Goal: Information Seeking & Learning: Learn about a topic

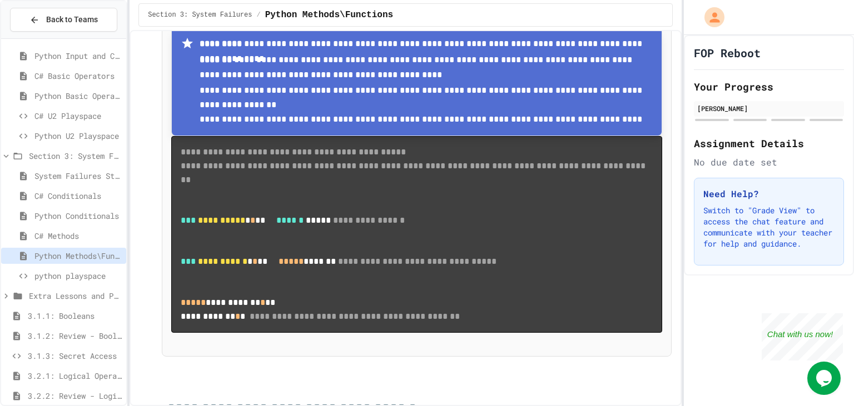
drag, startPoint x: 640, startPoint y: 111, endPoint x: 633, endPoint y: 115, distance: 7.7
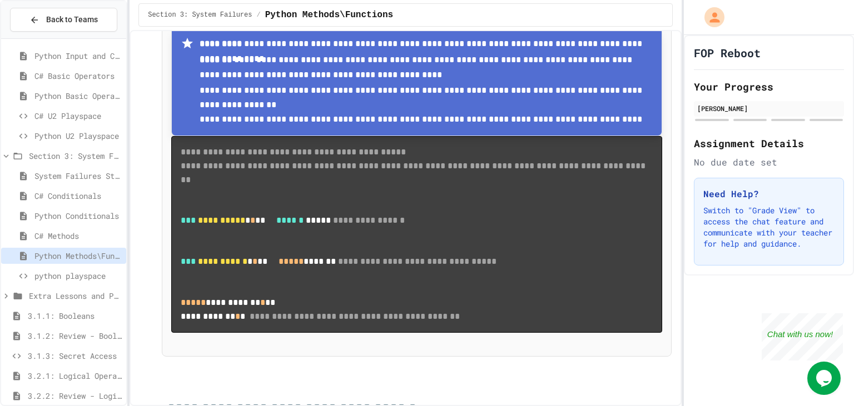
drag, startPoint x: 305, startPoint y: 170, endPoint x: 263, endPoint y: 161, distance: 42.1
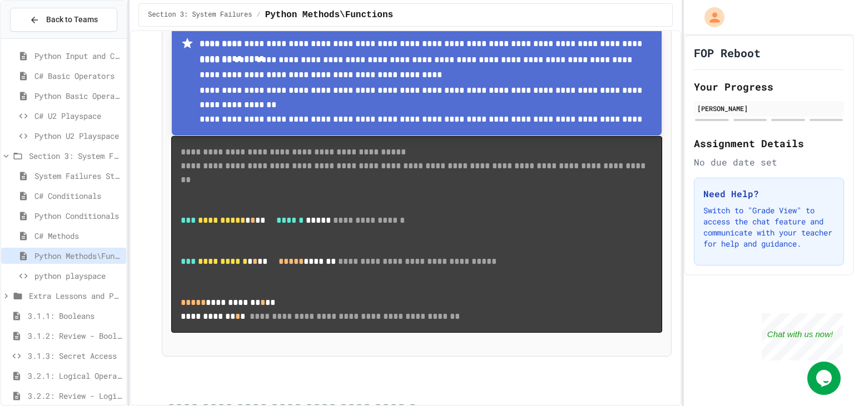
scroll to position [51, 0]
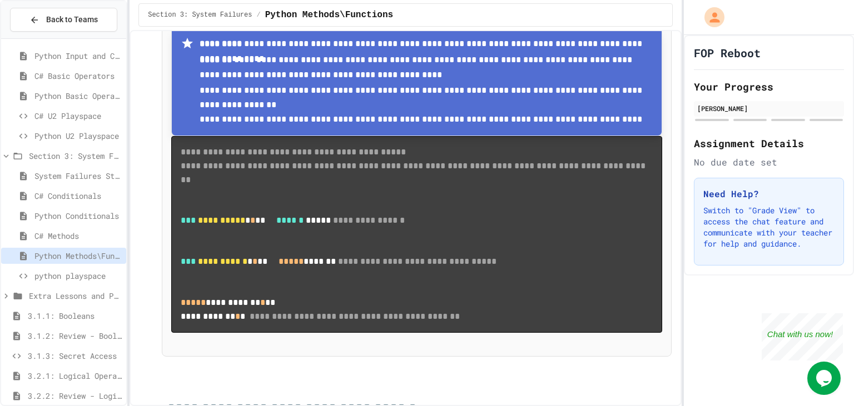
click at [88, 217] on span "Python Conditionals" at bounding box center [77, 216] width 87 height 12
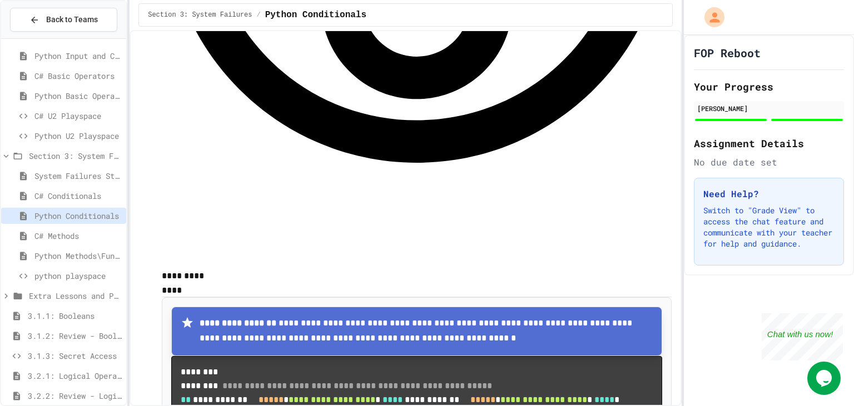
scroll to position [1047, 0]
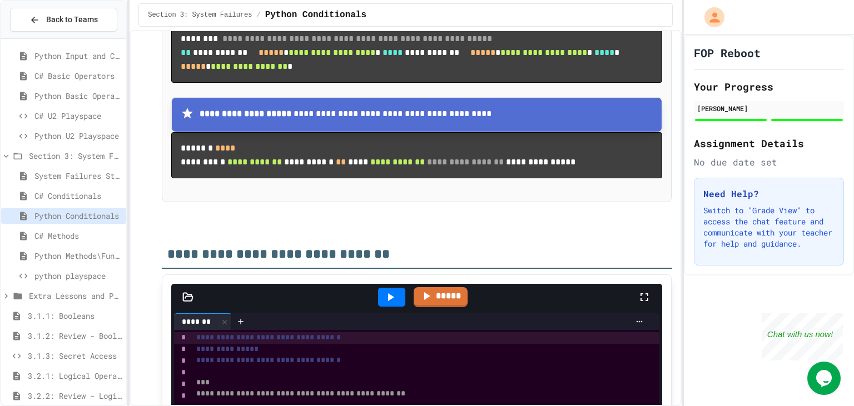
click at [53, 263] on div "Python Methods\Functions" at bounding box center [63, 256] width 125 height 16
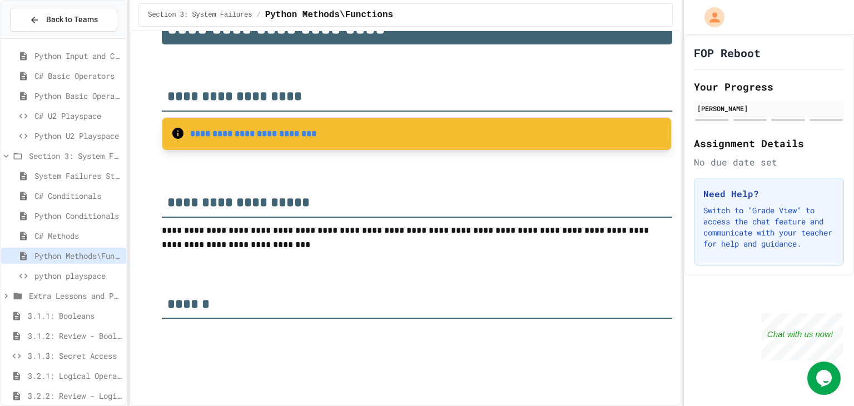
scroll to position [144, 0]
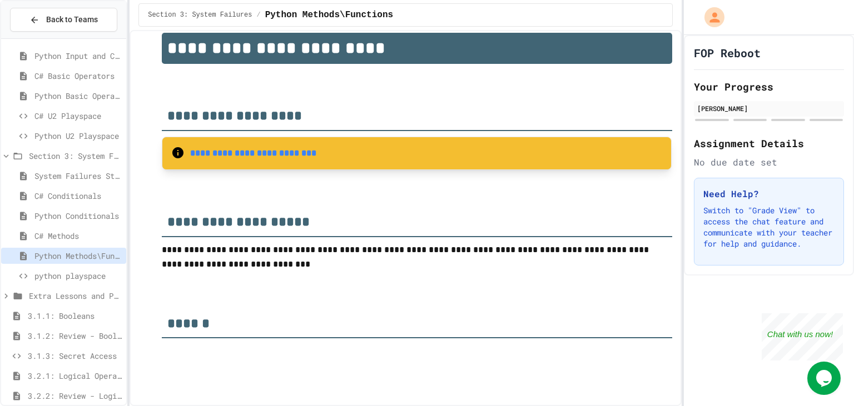
click at [266, 155] on strong "**********" at bounding box center [253, 153] width 126 height 8
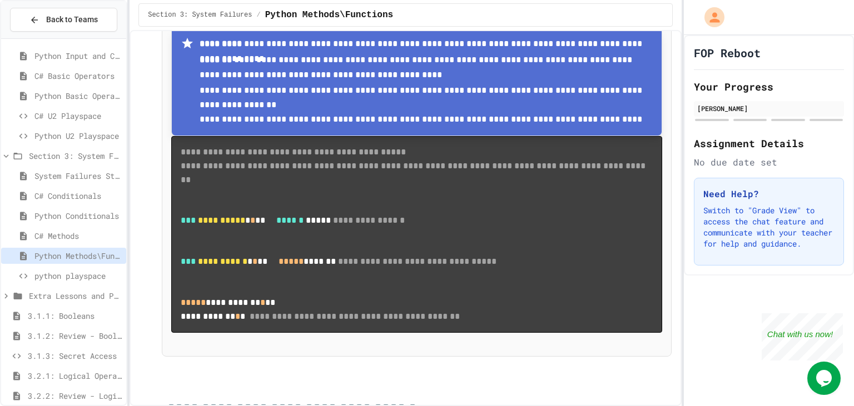
scroll to position [1081, 0]
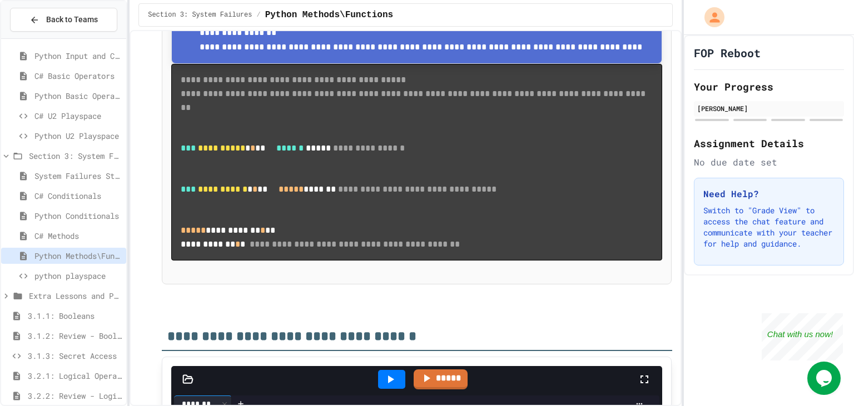
click at [75, 86] on div "C# Basic Operators" at bounding box center [63, 78] width 125 height 20
click at [75, 96] on span "Python Basic Operators" at bounding box center [77, 96] width 87 height 12
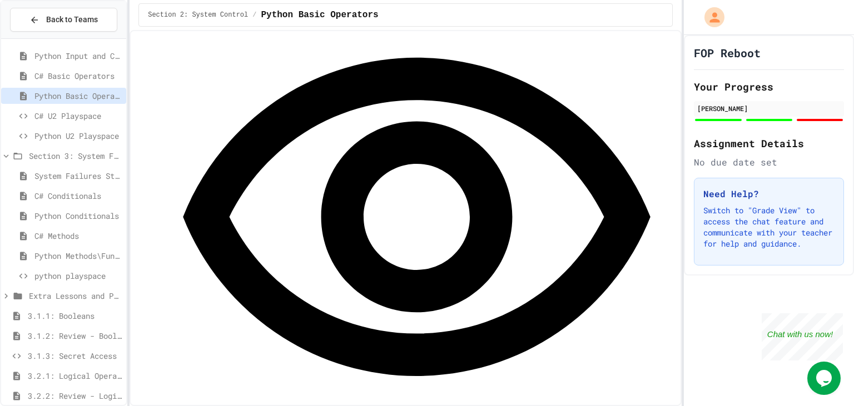
scroll to position [576, 0]
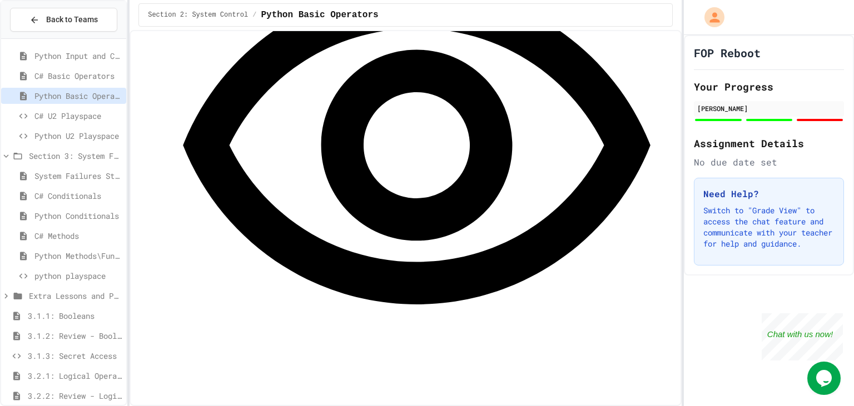
click at [84, 259] on span "Python Methods\Functions" at bounding box center [77, 256] width 87 height 12
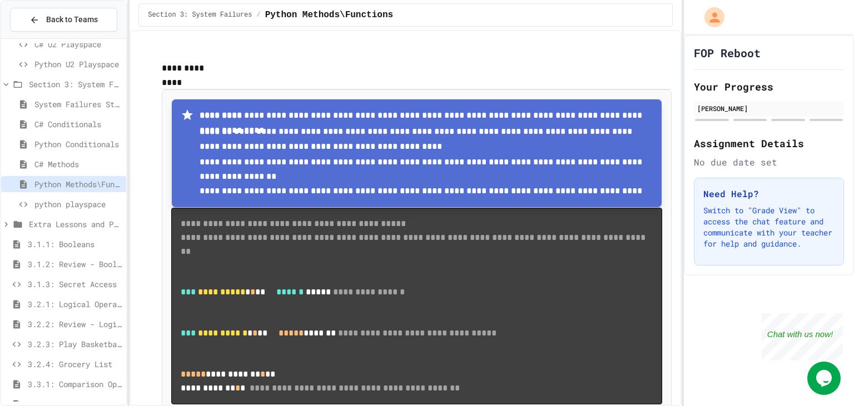
scroll to position [936, 0]
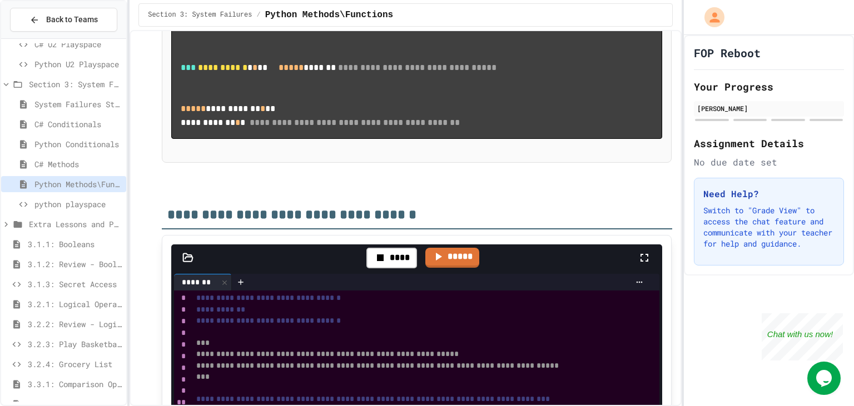
scroll to position [1225, 0]
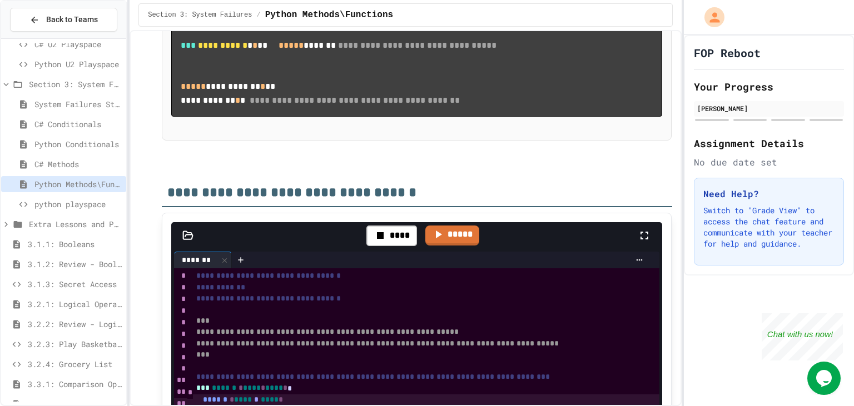
drag, startPoint x: 354, startPoint y: 78, endPoint x: 356, endPoint y: 97, distance: 19.0
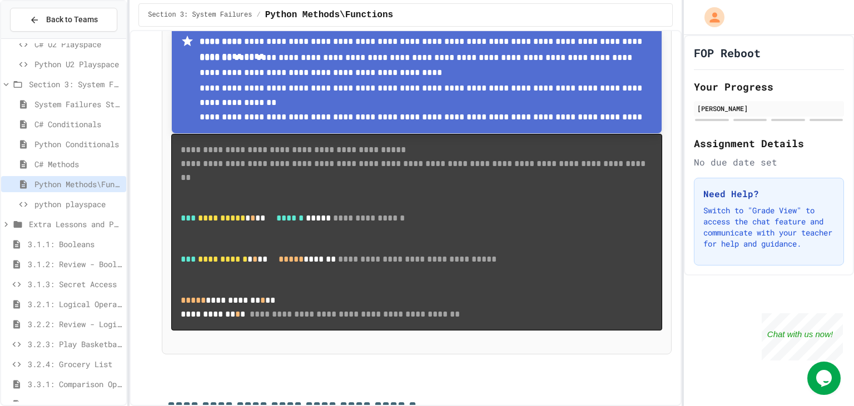
scroll to position [1008, 0]
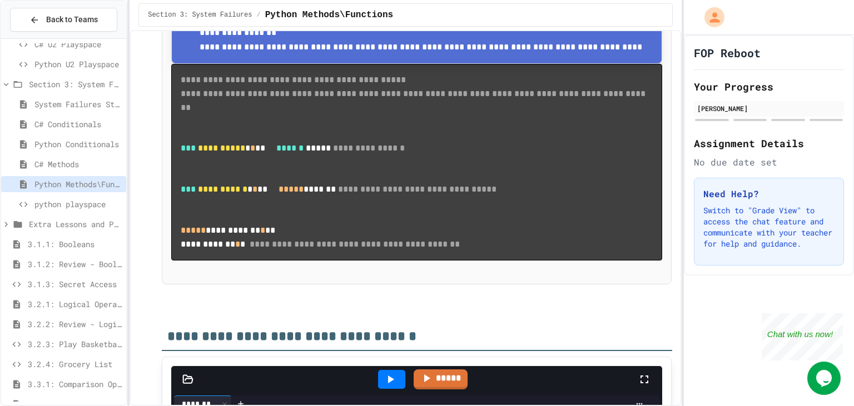
scroll to position [52, 0]
drag, startPoint x: 195, startPoint y: 133, endPoint x: 386, endPoint y: 144, distance: 191.5
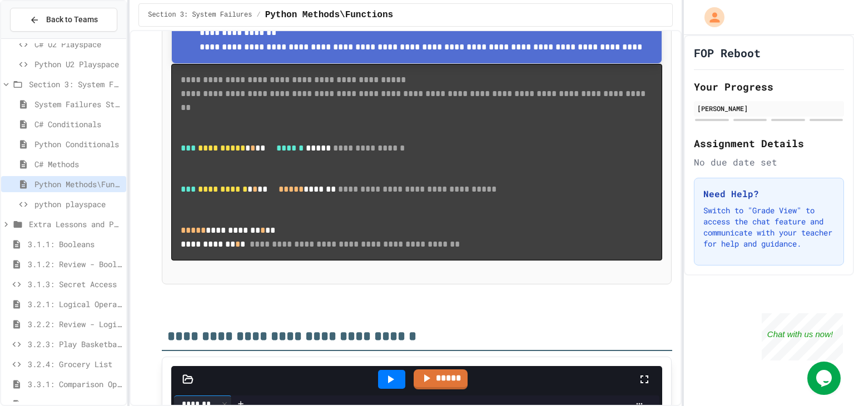
copy div "**********"
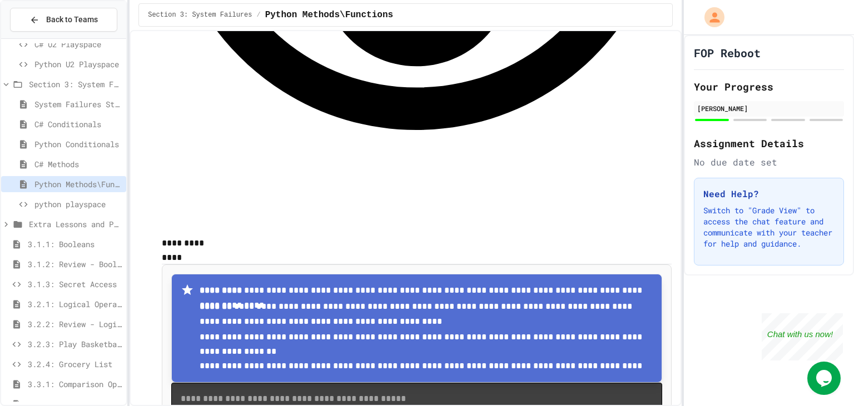
scroll to position [720, 0]
